Goal: Information Seeking & Learning: Check status

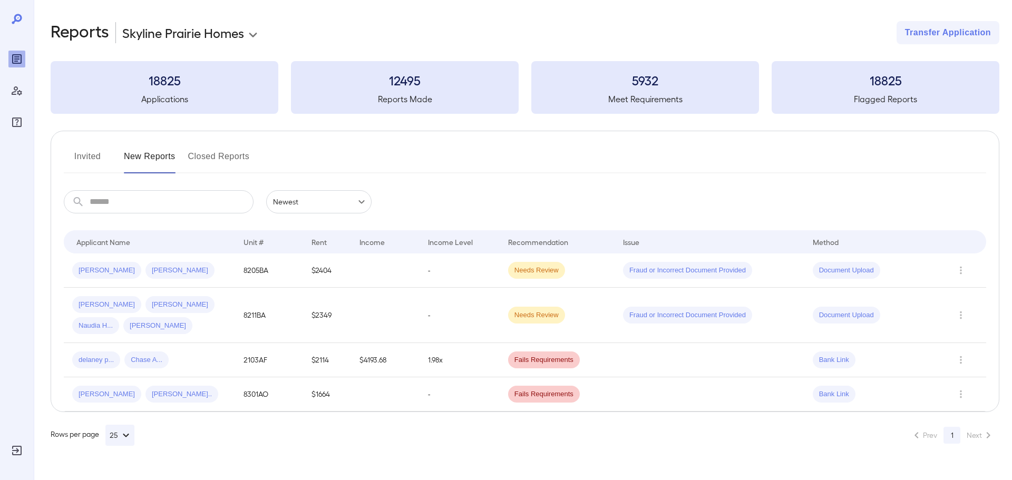
click at [12, 47] on div at bounding box center [16, 72] width 17 height 118
click at [15, 61] on icon "Reports" at bounding box center [16, 58] width 5 height 5
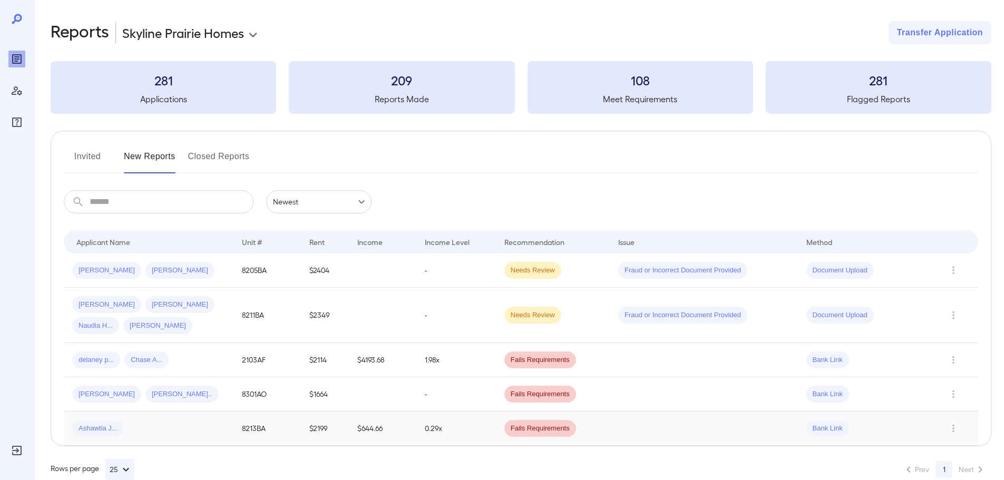
click at [302, 427] on td "$2199" at bounding box center [324, 429] width 47 height 34
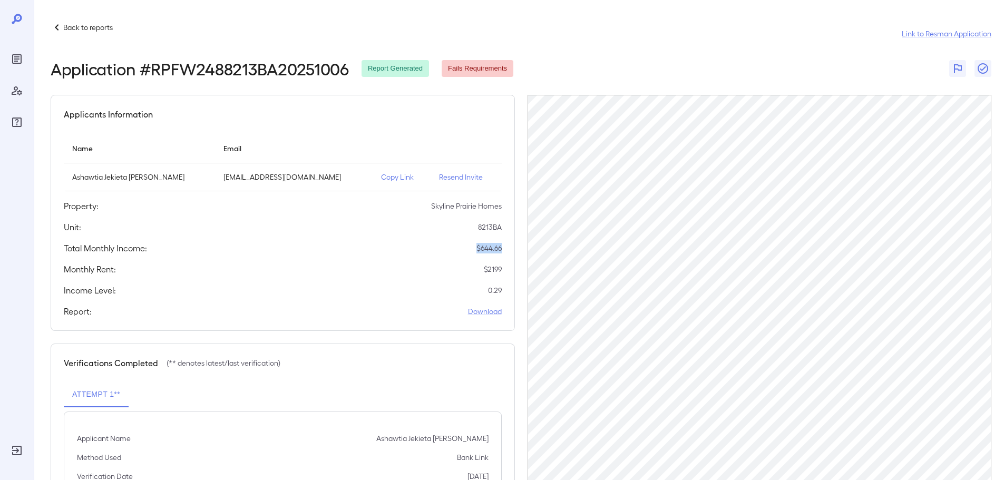
drag, startPoint x: 504, startPoint y: 248, endPoint x: 464, endPoint y: 246, distance: 40.6
click at [464, 246] on div "Applicants Information Name Email Ashawtia Jekieta [PERSON_NAME] [EMAIL_ADDRESS…" at bounding box center [283, 213] width 464 height 236
click at [98, 28] on p "Back to reports" at bounding box center [88, 27] width 50 height 11
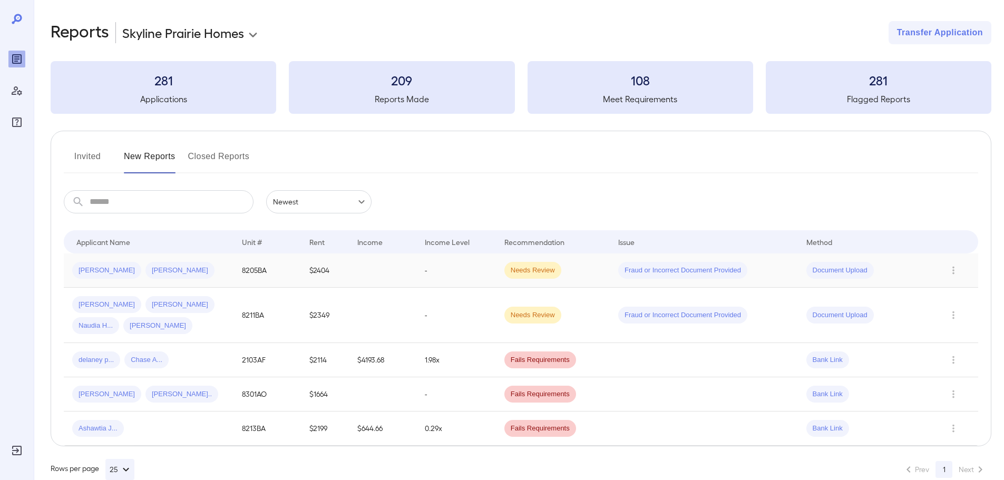
click at [248, 282] on td "8205BA" at bounding box center [267, 270] width 68 height 34
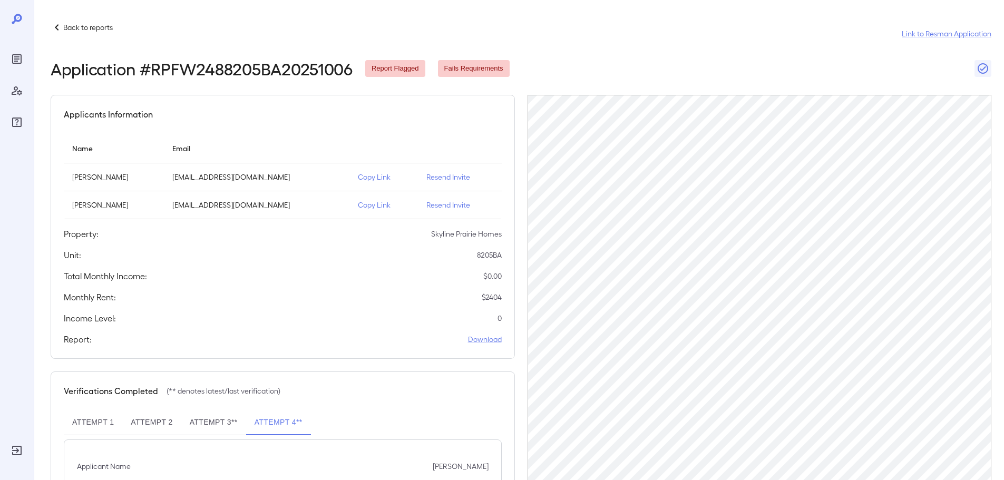
click at [105, 26] on p "Back to reports" at bounding box center [88, 27] width 50 height 11
